Goal: Task Accomplishment & Management: Manage account settings

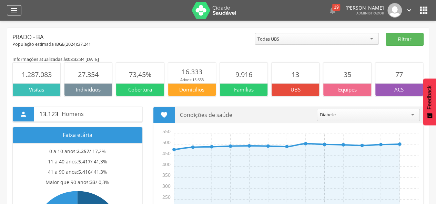
click at [10, 13] on icon "" at bounding box center [14, 10] width 8 height 8
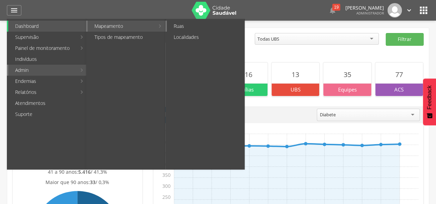
click at [188, 24] on link "Ruas" at bounding box center [206, 26] width 78 height 11
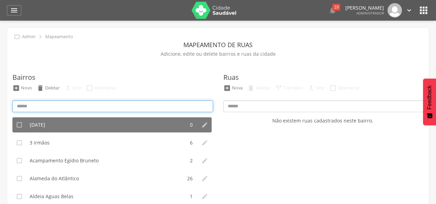
click at [49, 107] on input at bounding box center [112, 107] width 200 height 12
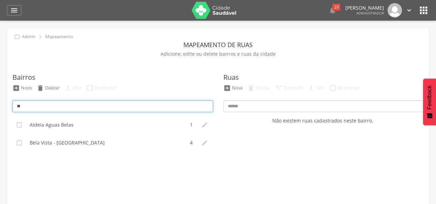
type input "*"
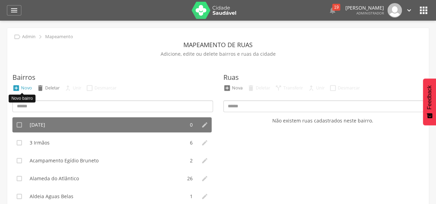
click at [24, 88] on div "Novo" at bounding box center [26, 88] width 11 height 6
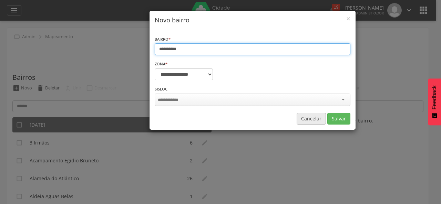
type input "**********"
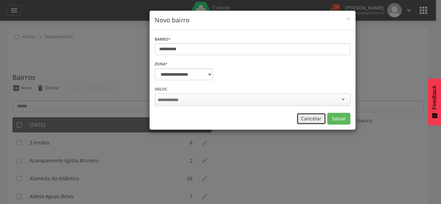
click at [318, 119] on button "Cancelar" at bounding box center [311, 119] width 29 height 12
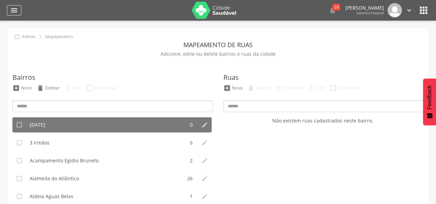
click at [18, 9] on div "" at bounding box center [14, 10] width 14 height 10
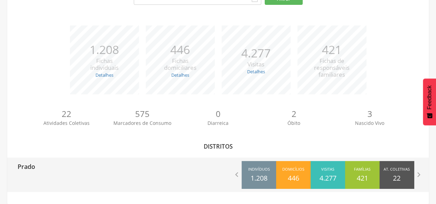
click at [37, 167] on div "Prado" at bounding box center [112, 166] width 211 height 17
type input "**********"
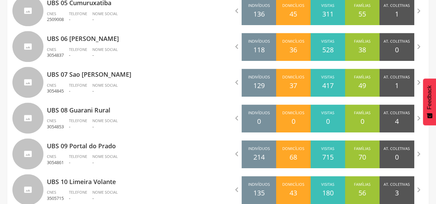
scroll to position [459, 0]
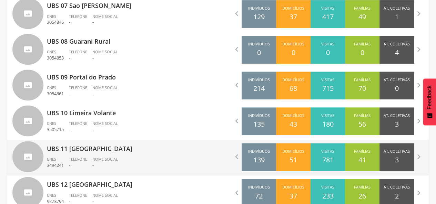
click at [141, 153] on div "UBS 11 Sao Sebastiao CNES 3494241 Telefone - Nome Social -" at bounding box center [130, 158] width 166 height 36
type input "**********"
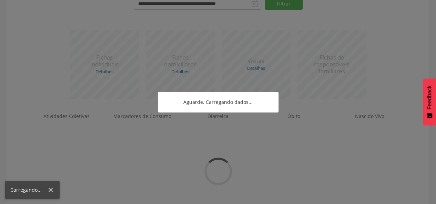
scroll to position [120, 0]
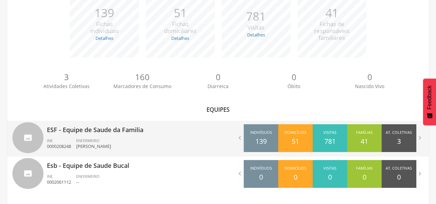
click at [171, 137] on div "ESF - Equipe de Saude da Familia INE 0000208248 ENFERMEIRO Luana Nascimento Mas…" at bounding box center [130, 139] width 166 height 36
type input "**********"
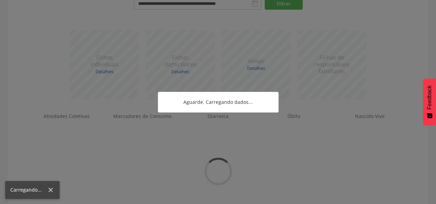
scroll to position [416, 0]
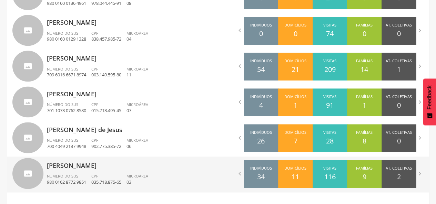
click at [120, 174] on div "CPF 035.718.875-65" at bounding box center [108, 180] width 35 height 12
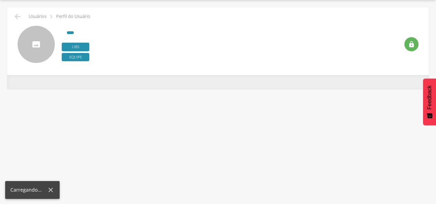
type input "**********"
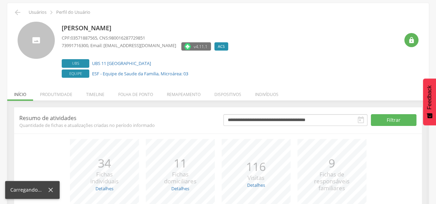
scroll to position [89, 0]
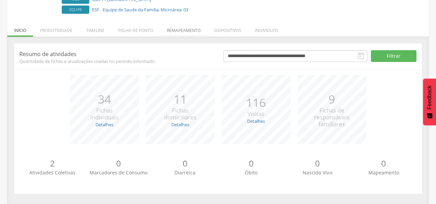
click at [190, 30] on li "Remapeamento" at bounding box center [184, 29] width 48 height 16
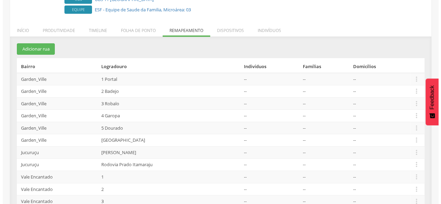
scroll to position [309, 0]
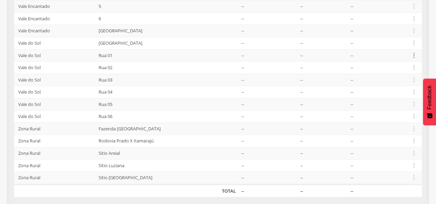
click at [413, 55] on icon "" at bounding box center [414, 56] width 8 height 8
click at [377, 41] on link "Desvincular ACS" at bounding box center [390, 44] width 54 height 9
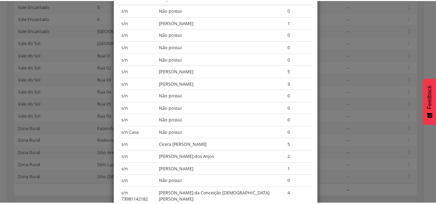
scroll to position [0, 0]
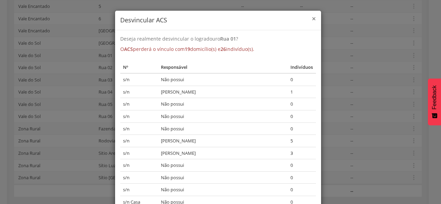
click at [312, 18] on span "×" at bounding box center [314, 19] width 4 height 10
